Goal: Find contact information: Find contact information

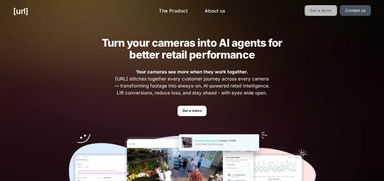
click at [310, 11] on link "Get a demo" at bounding box center [321, 10] width 33 height 11
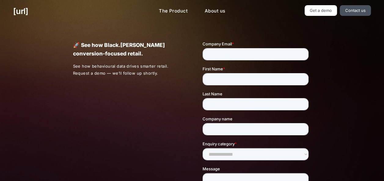
click at [279, 17] on div "[URL] The Product About us Get a demo Contact us" at bounding box center [192, 11] width 384 height 23
drag, startPoint x: 344, startPoint y: 16, endPoint x: 362, endPoint y: 10, distance: 19.1
click at [310, 10] on div "[URL] The Product About us Get a demo Contact us" at bounding box center [192, 11] width 384 height 23
click at [310, 10] on link "Contact us" at bounding box center [355, 10] width 31 height 11
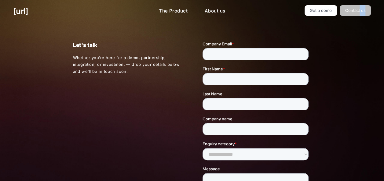
click at [310, 10] on link "Contact us" at bounding box center [355, 10] width 31 height 11
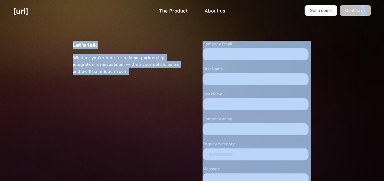
drag, startPoint x: 349, startPoint y: 33, endPoint x: 363, endPoint y: 14, distance: 23.5
click at [310, 14] on div "[URL] The Product About us Get a demo Contact us Turn your cameras into AI agen…" at bounding box center [191, 184] width 275 height 368
